Goal: Book appointment/travel/reservation

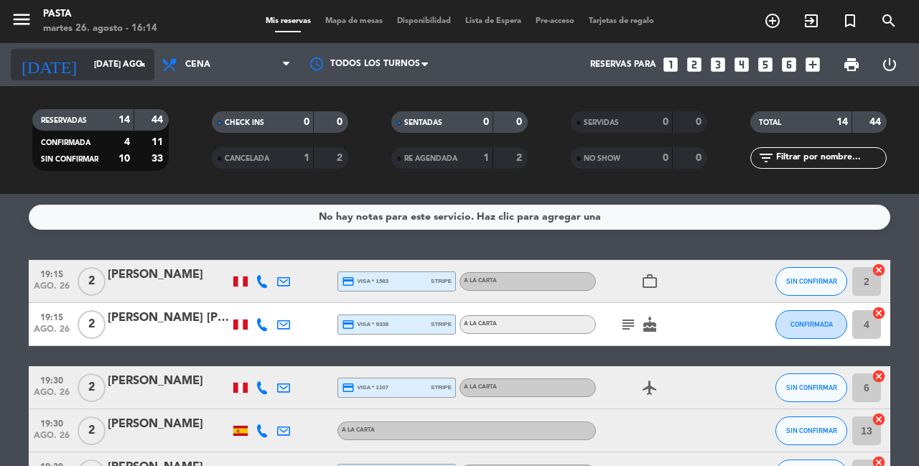
click at [139, 56] on input "[DATE] ago." at bounding box center [144, 64] width 114 height 24
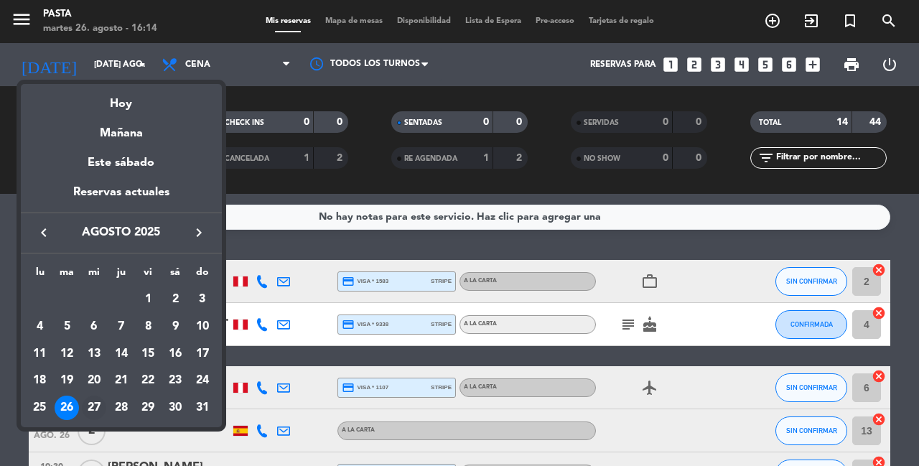
click at [101, 395] on div "27" at bounding box center [94, 407] width 24 height 24
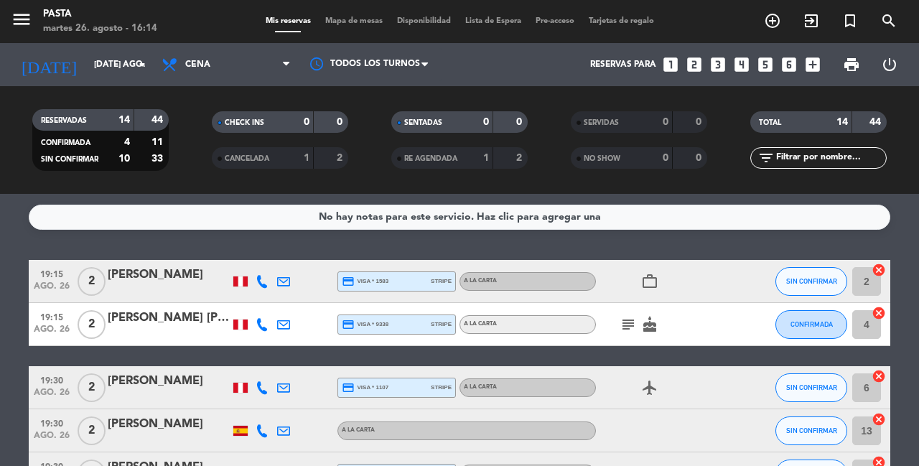
type input "mié. 27 ago."
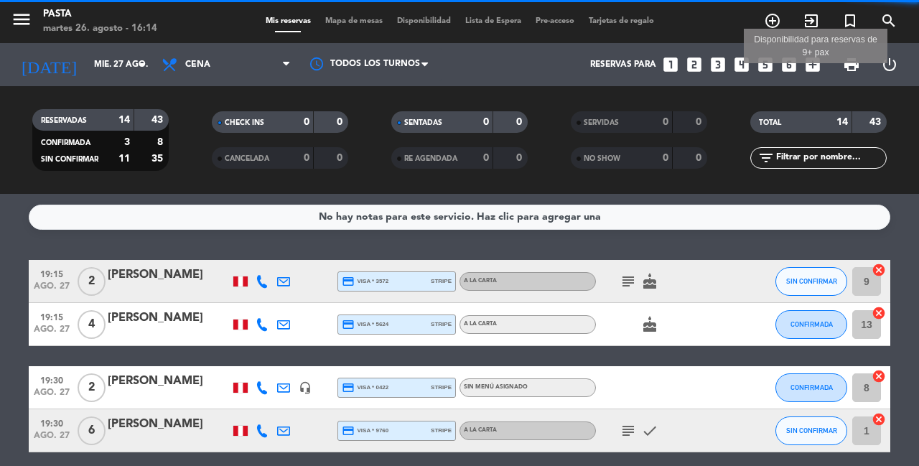
click at [819, 60] on icon "add_box" at bounding box center [812, 64] width 19 height 19
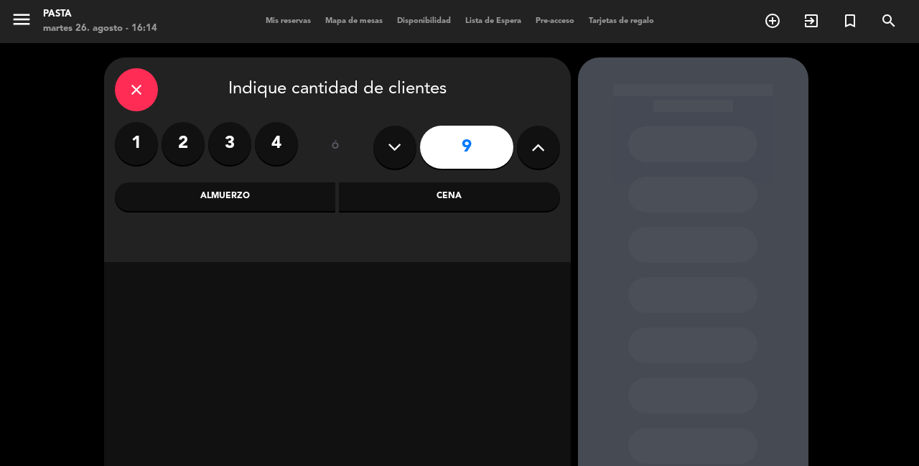
click at [538, 143] on icon at bounding box center [538, 147] width 14 height 22
click at [464, 199] on div "Cena" at bounding box center [449, 196] width 221 height 29
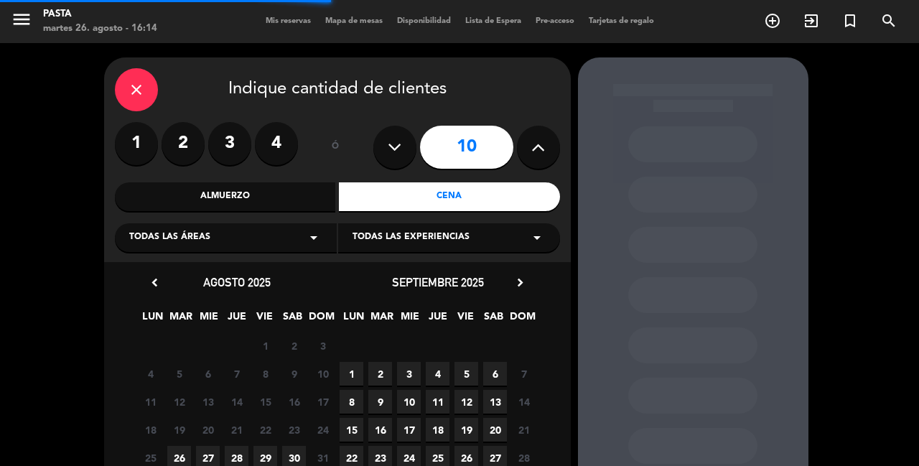
scroll to position [95, 0]
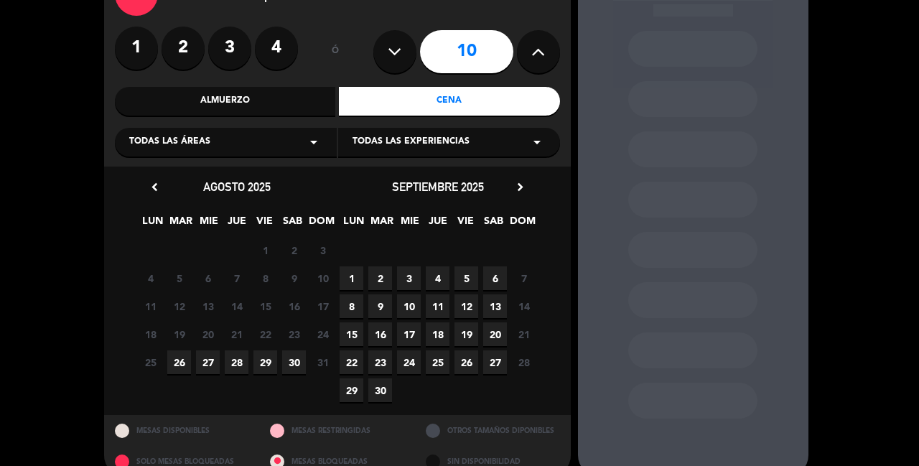
click at [201, 361] on span "27" at bounding box center [208, 362] width 24 height 24
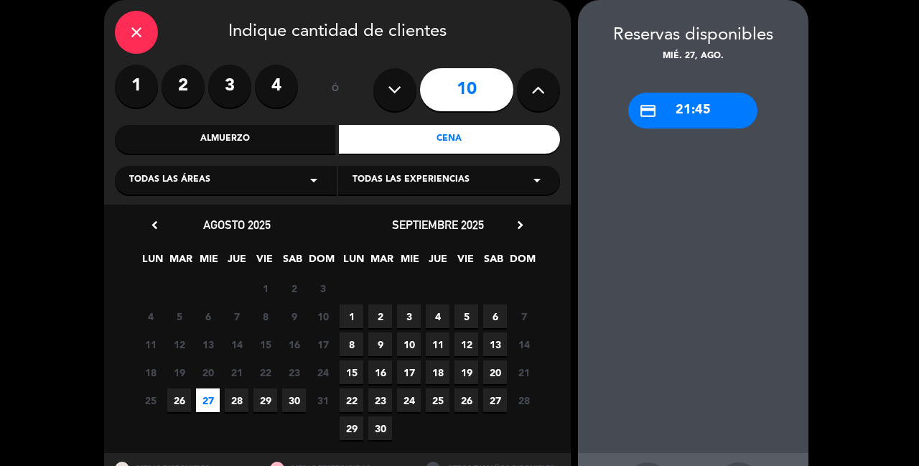
click at [405, 74] on button at bounding box center [394, 89] width 43 height 43
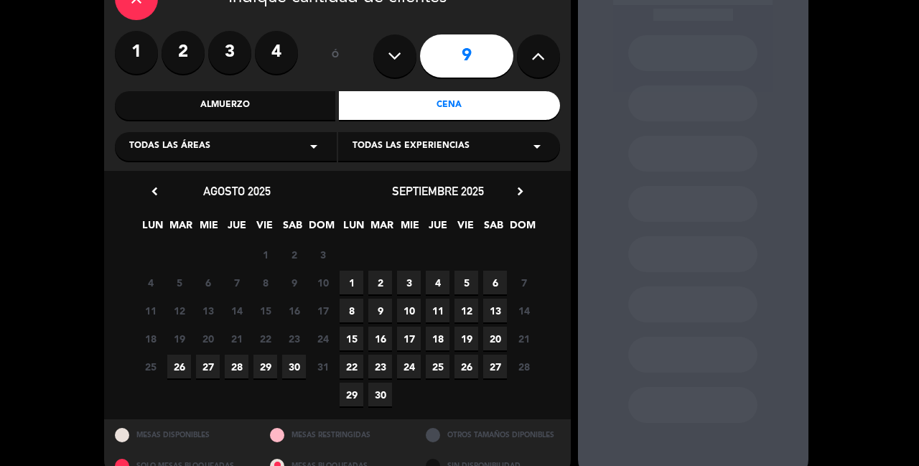
click at [206, 357] on span "27" at bounding box center [208, 367] width 24 height 24
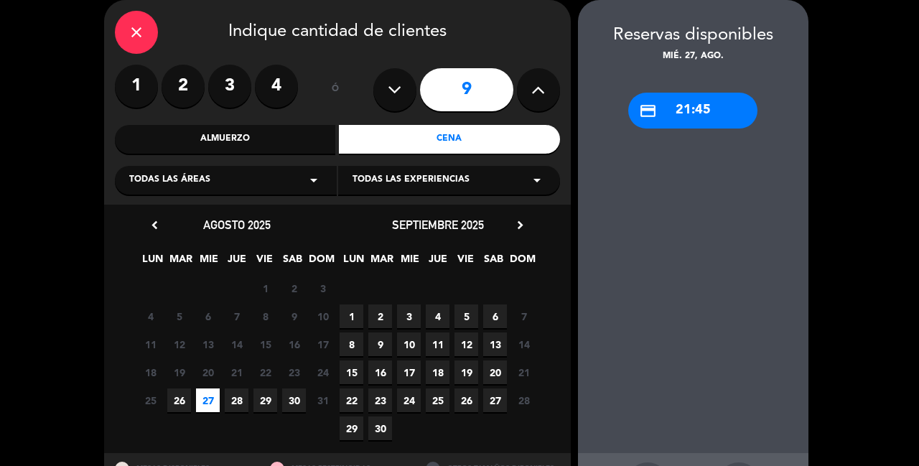
click at [394, 100] on button at bounding box center [394, 89] width 43 height 43
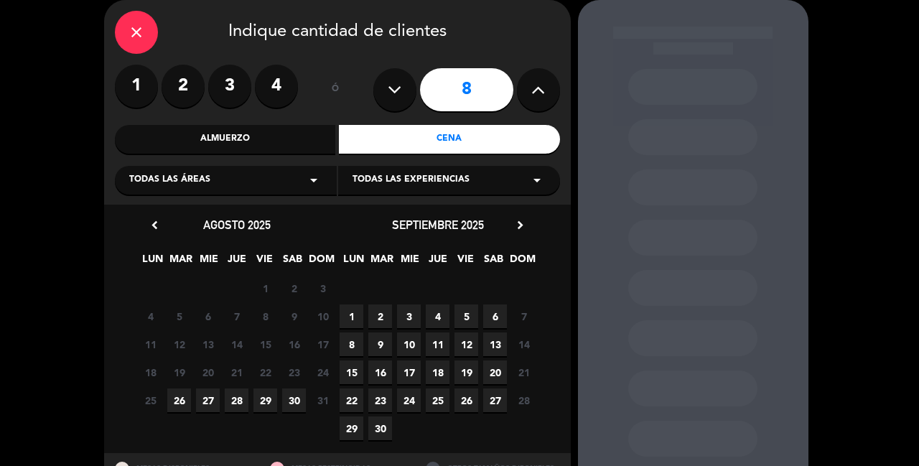
click at [207, 397] on span "27" at bounding box center [208, 400] width 24 height 24
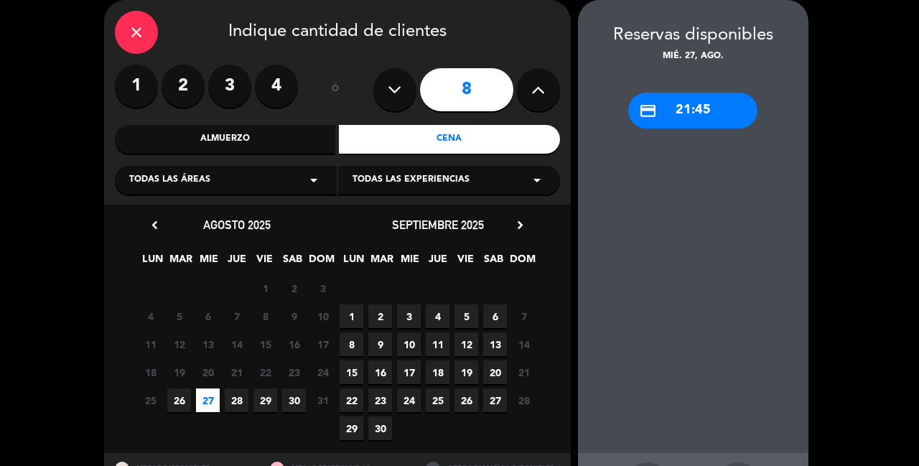
click at [386, 90] on button at bounding box center [394, 89] width 43 height 43
type input "7"
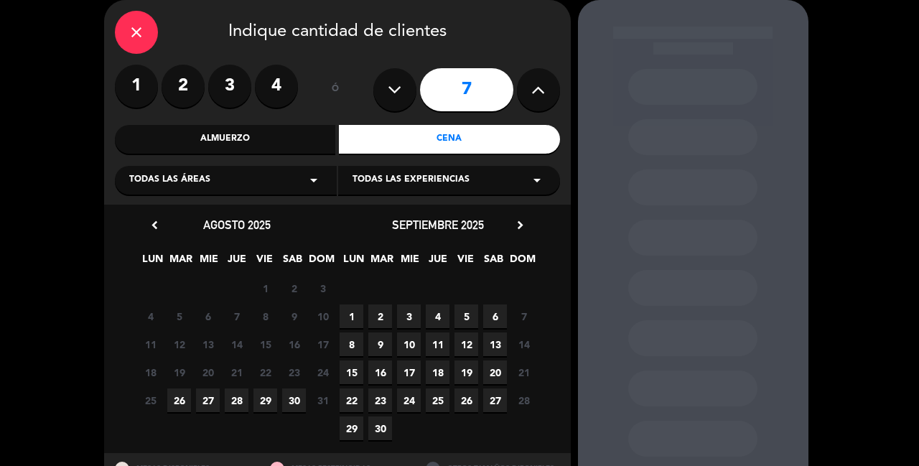
click at [208, 400] on span "27" at bounding box center [208, 400] width 24 height 24
